Goal: Task Accomplishment & Management: Complete application form

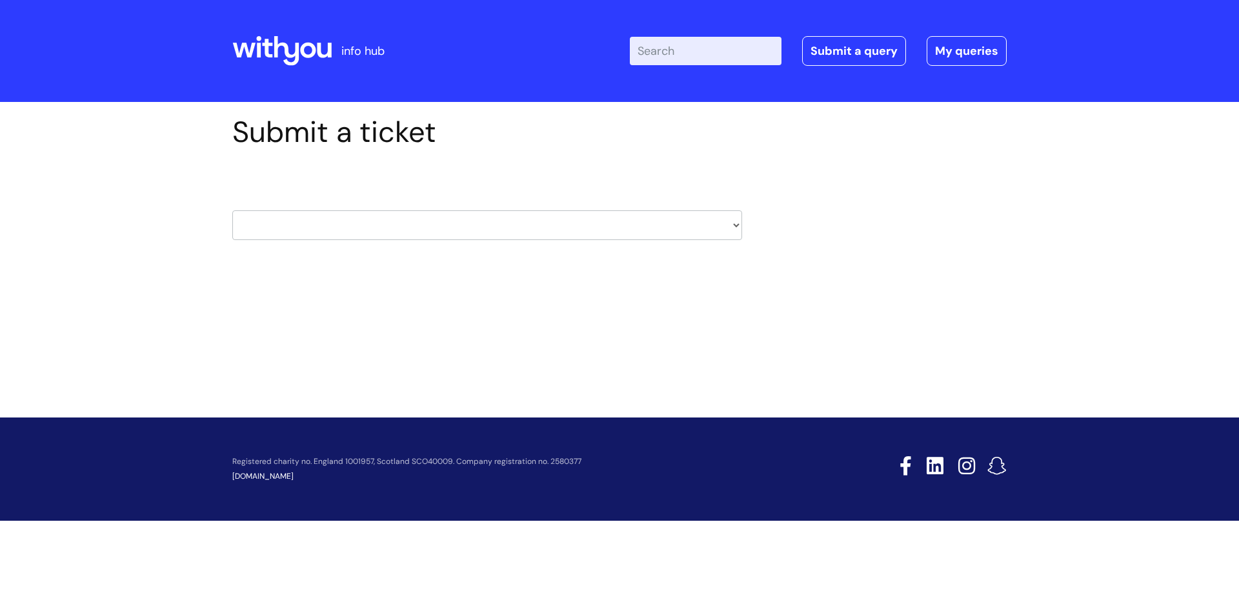
click at [378, 233] on select "HR / People IT and Support Clinical Drug Alerts Finance Accounts Data Support T…" at bounding box center [487, 225] width 510 height 30
select select "learning_and_development"
click at [232, 210] on select "HR / People IT and Support Clinical Drug Alerts Finance Accounts Data Support T…" at bounding box center [487, 225] width 510 height 30
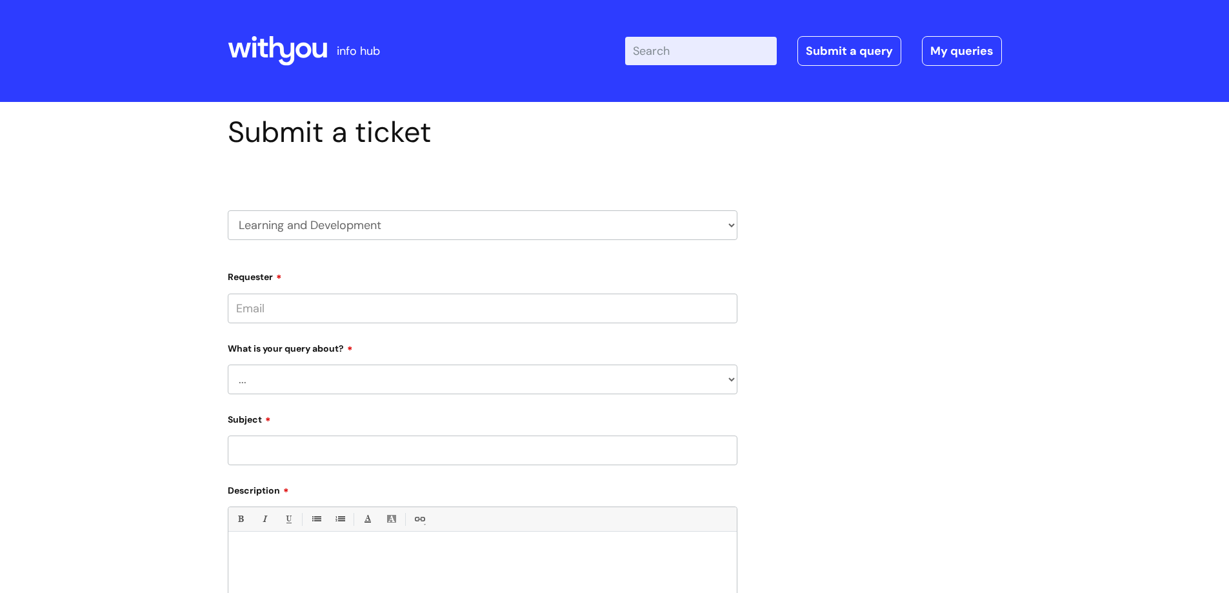
click at [331, 314] on input "Requester" at bounding box center [483, 309] width 510 height 30
click at [290, 392] on select "... Question about a training course or session booking Ask about apprenticeshi…" at bounding box center [483, 380] width 510 height 30
select select "Question about mandatory or required training"
click at [228, 365] on select "... Question about a training course or session booking Ask about apprenticeshi…" at bounding box center [483, 380] width 510 height 30
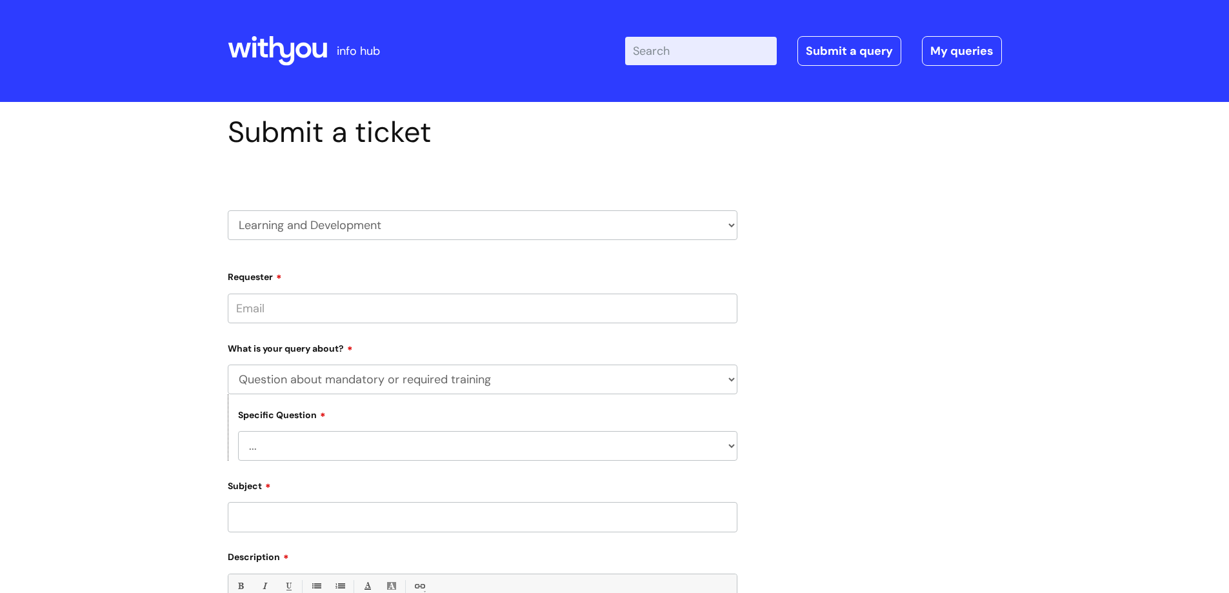
click at [305, 455] on select "... Induction requirements Compliance deadlines Refresher schedule Mandatory tr…" at bounding box center [487, 446] width 499 height 30
click at [238, 431] on select "... Induction requirements Compliance deadlines Refresher schedule Mandatory tr…" at bounding box center [487, 446] width 499 height 30
click at [299, 456] on select "... Induction requirements Compliance deadlines Refresher schedule Mandatory tr…" at bounding box center [487, 446] width 499 height 30
select select "Refresher schedule"
click at [238, 431] on select "... Induction requirements Compliance deadlines Refresher schedule Mandatory tr…" at bounding box center [487, 446] width 499 height 30
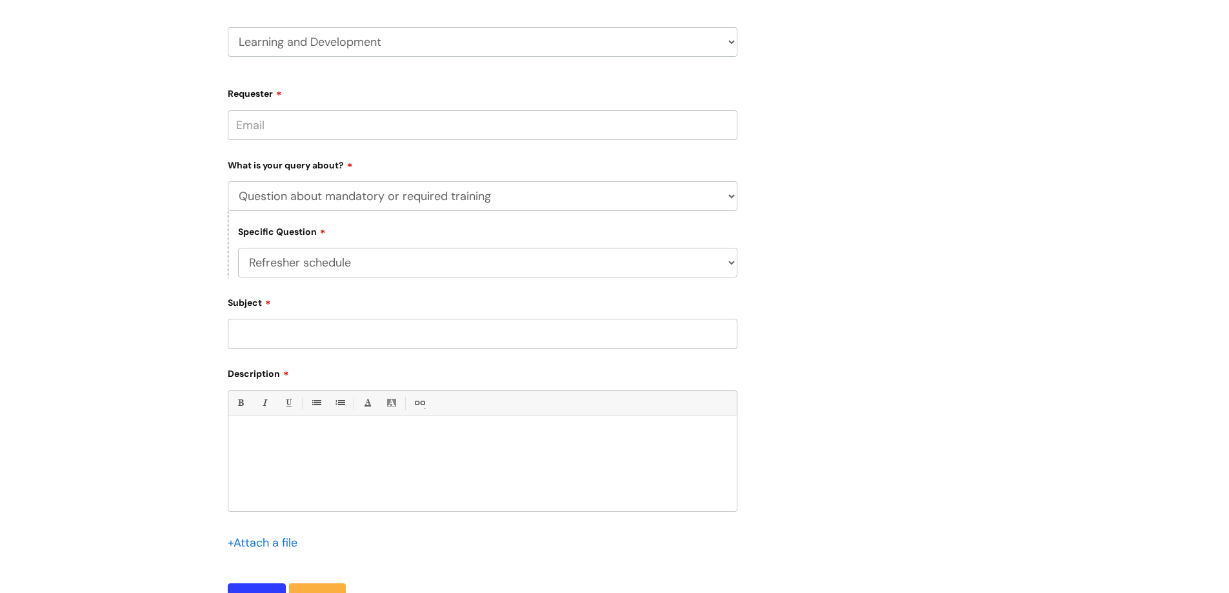
scroll to position [194, 0]
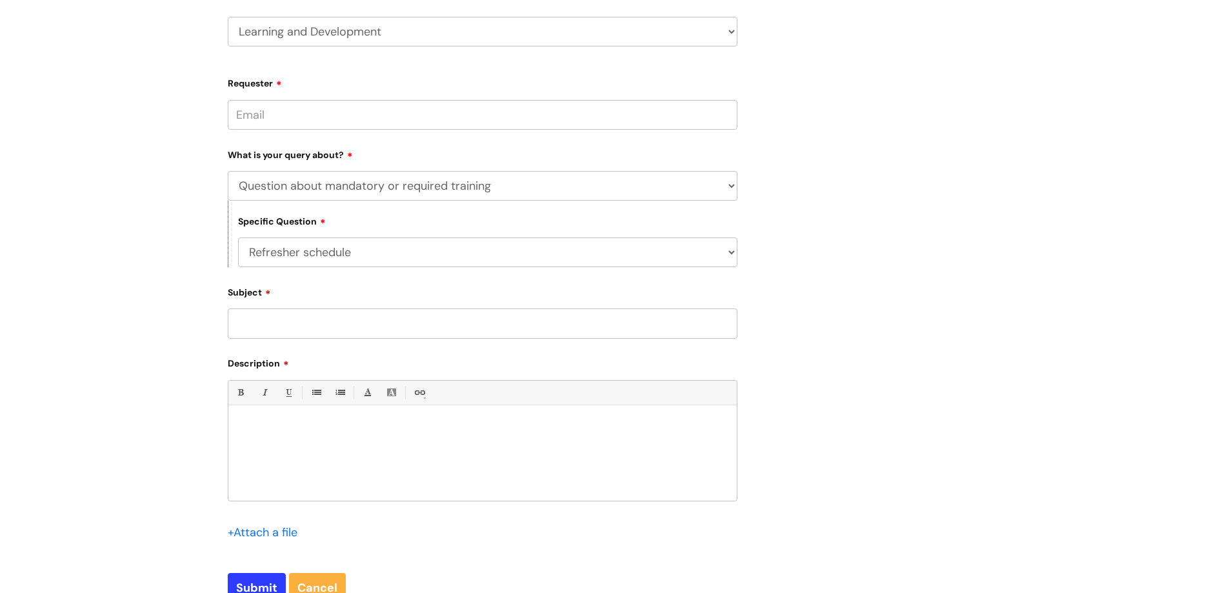
drag, startPoint x: 265, startPoint y: 317, endPoint x: 276, endPoint y: 332, distance: 18.5
click at [276, 332] on input "Subject" at bounding box center [483, 323] width 510 height 30
type input "[PERSON_NAME]"
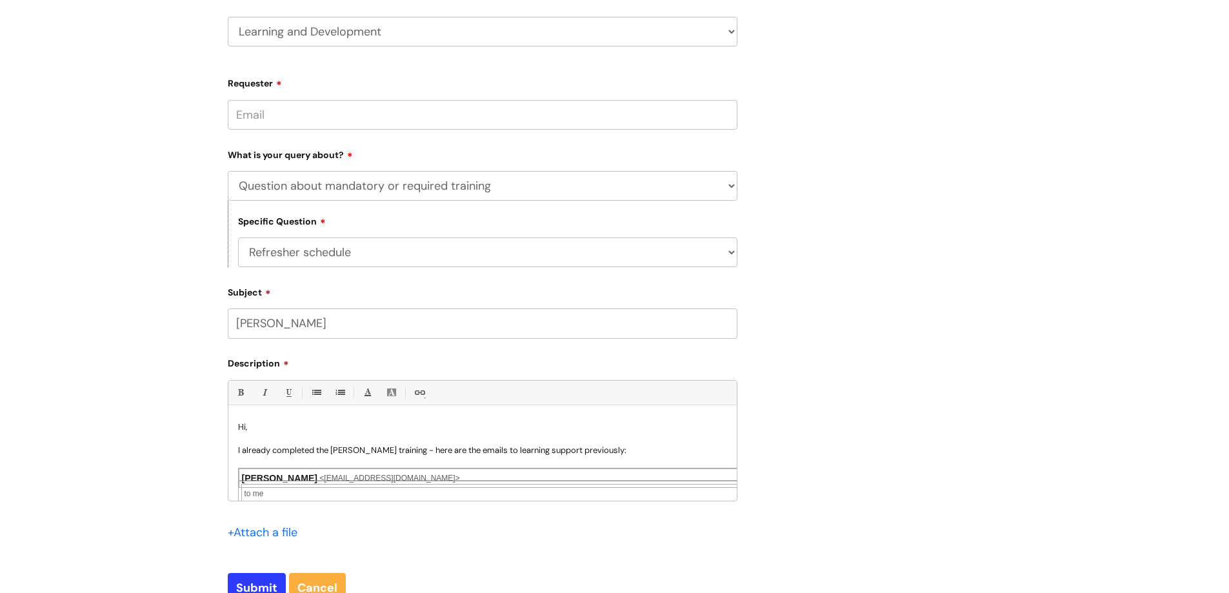
scroll to position [319, 0]
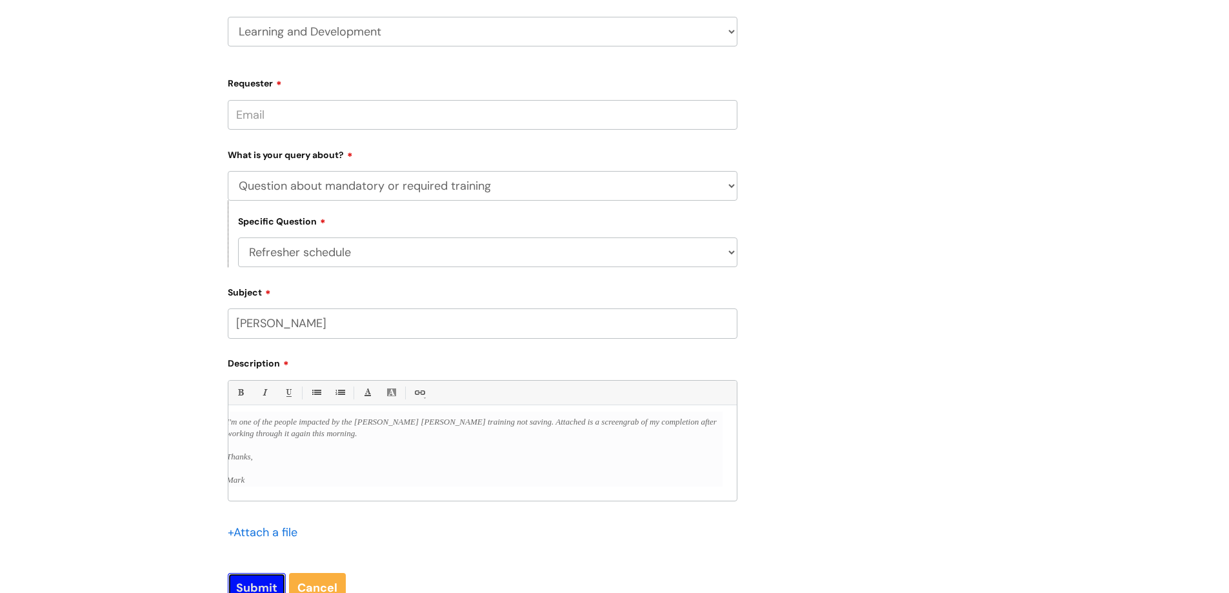
click at [270, 581] on input "Submit" at bounding box center [257, 588] width 58 height 30
click at [294, 114] on input "Requester" at bounding box center [483, 115] width 510 height 30
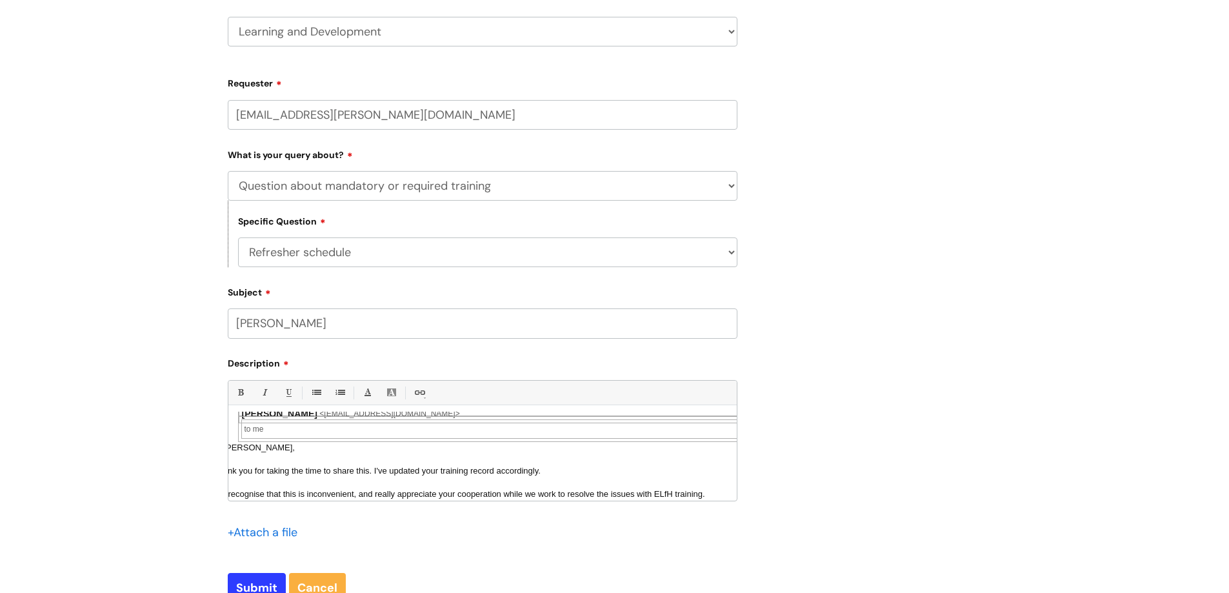
scroll to position [0, 0]
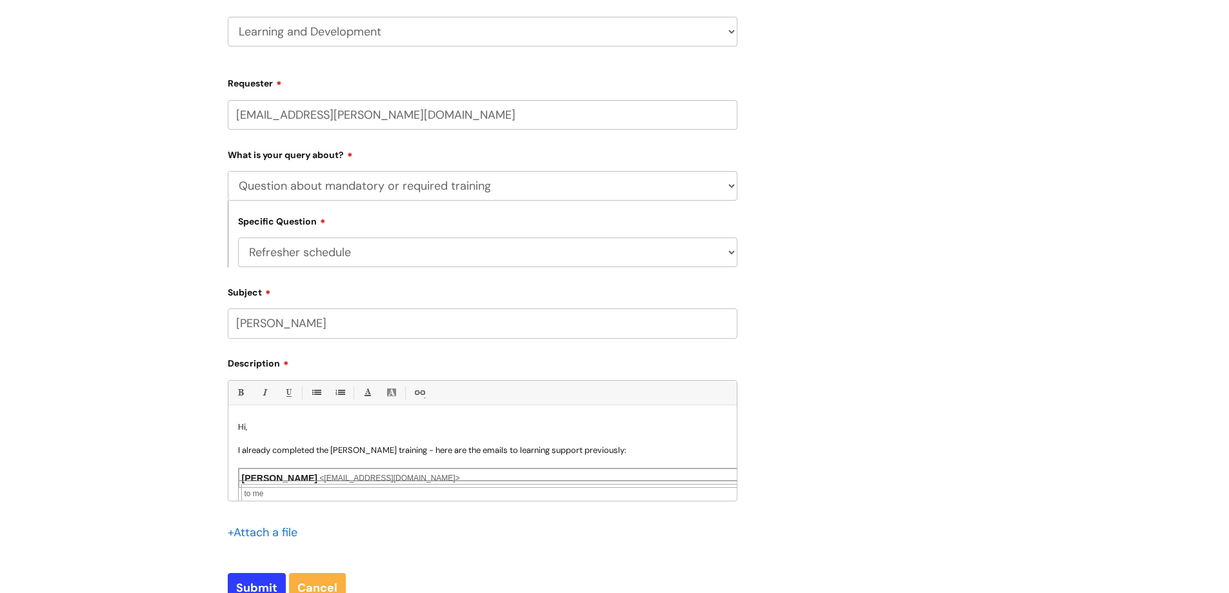
type input "[EMAIL_ADDRESS][PERSON_NAME][DOMAIN_NAME]"
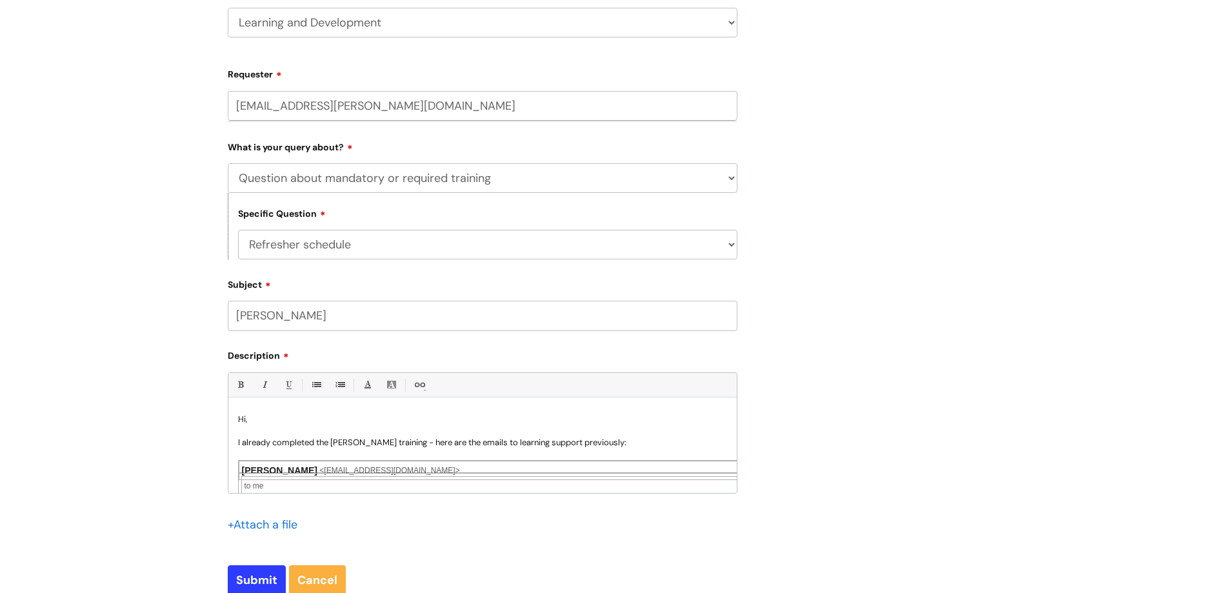
click at [422, 448] on p "I already completed the [PERSON_NAME] training - here are the emails to learnin…" at bounding box center [482, 443] width 489 height 12
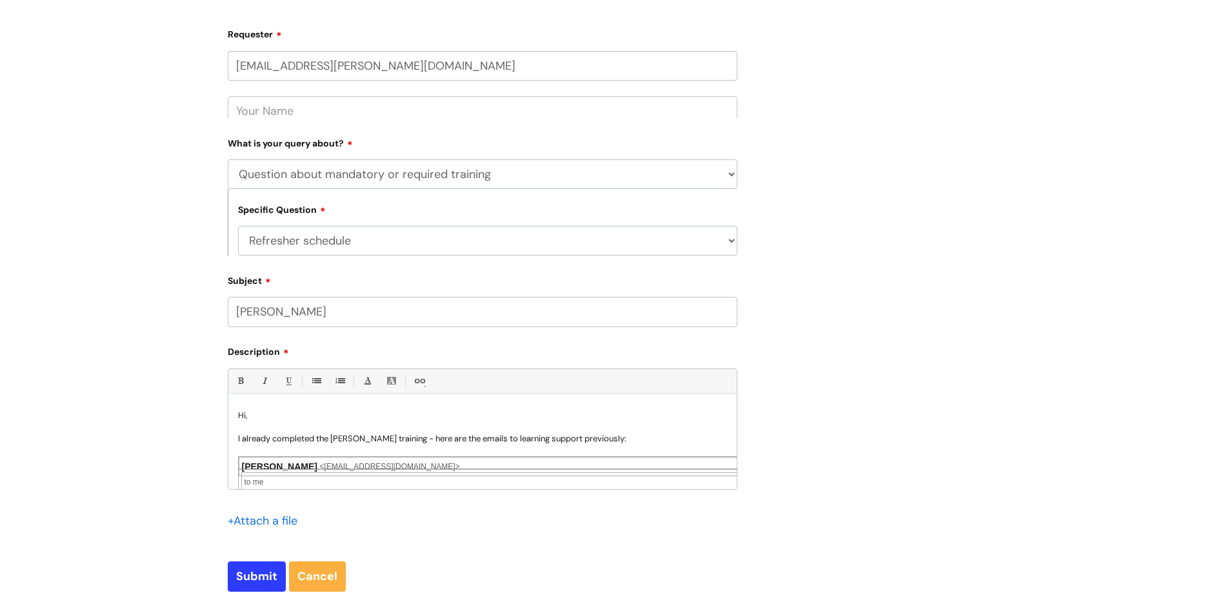
scroll to position [243, 0]
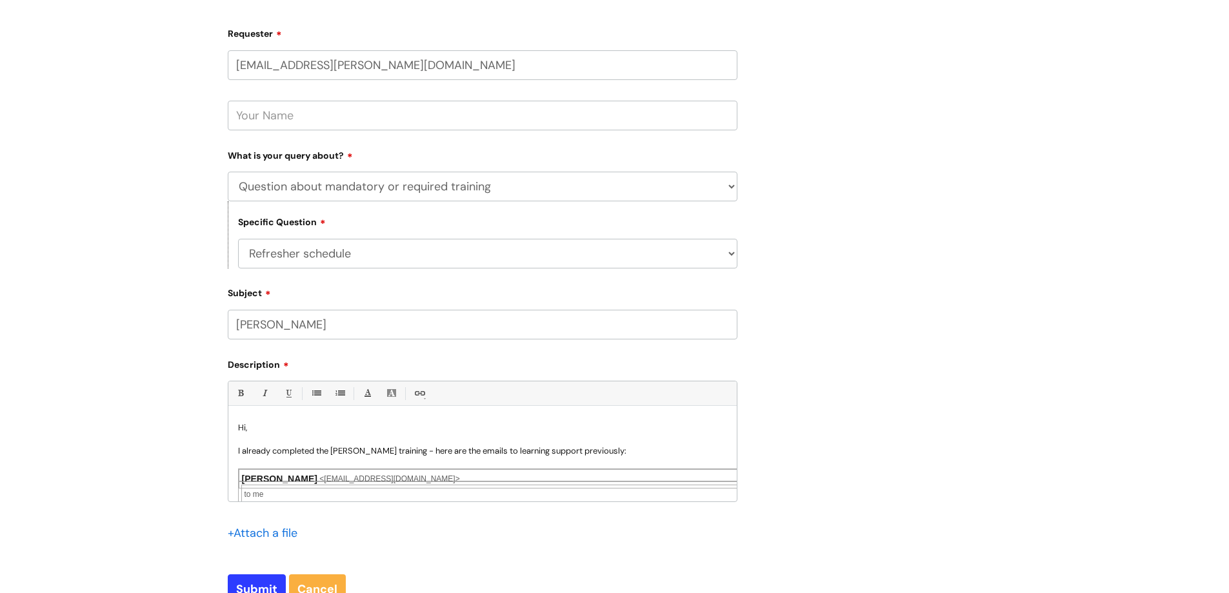
click at [427, 450] on p "I already completed the [PERSON_NAME] training - here are the emails to learnin…" at bounding box center [482, 451] width 489 height 12
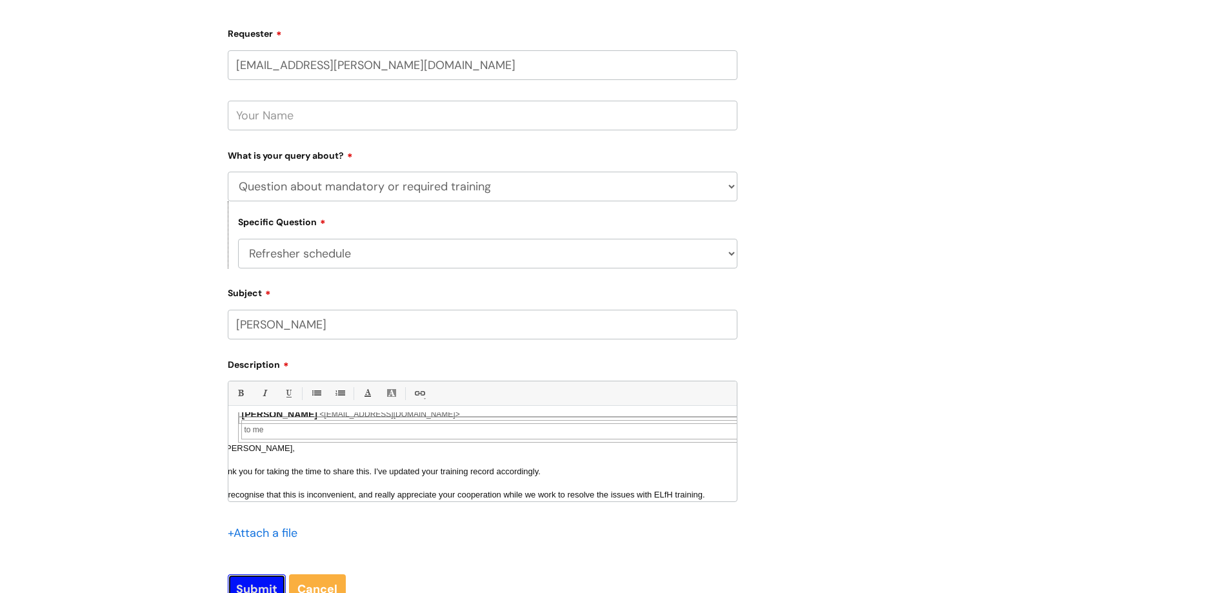
click at [272, 583] on input "Submit" at bounding box center [257, 589] width 58 height 30
type input "Please Wait..."
